Goal: Find contact information: Find contact information

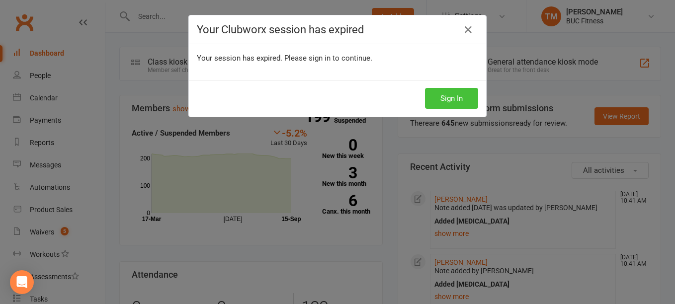
click at [439, 100] on button "Sign In" at bounding box center [451, 98] width 53 height 21
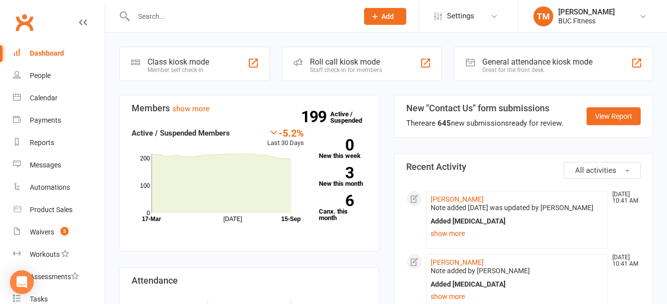
click at [164, 20] on input "text" at bounding box center [241, 16] width 221 height 14
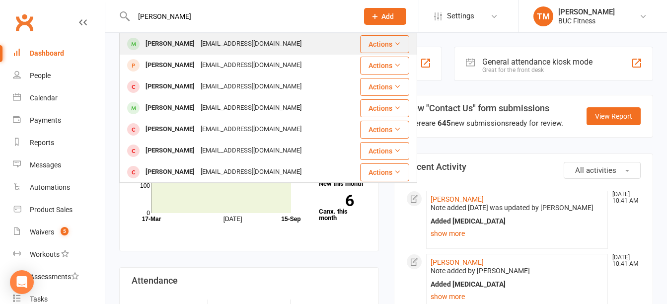
type input "[PERSON_NAME]"
click at [180, 44] on div "[PERSON_NAME]" at bounding box center [170, 44] width 55 height 14
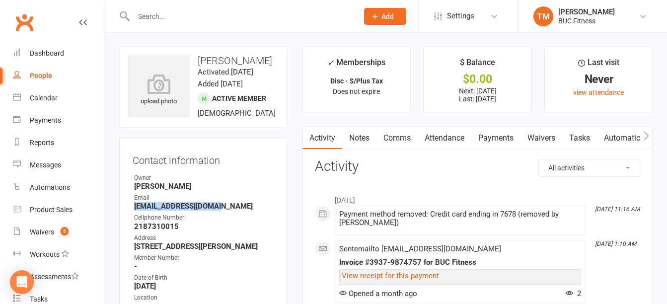
drag, startPoint x: 135, startPoint y: 205, endPoint x: 217, endPoint y: 205, distance: 82.5
click at [217, 205] on strong "libramaid42@gmail.com" at bounding box center [204, 206] width 140 height 9
copy strong "libramaid42@gmail.com"
click at [45, 54] on div "Dashboard" at bounding box center [47, 53] width 34 height 8
